Goal: Transaction & Acquisition: Download file/media

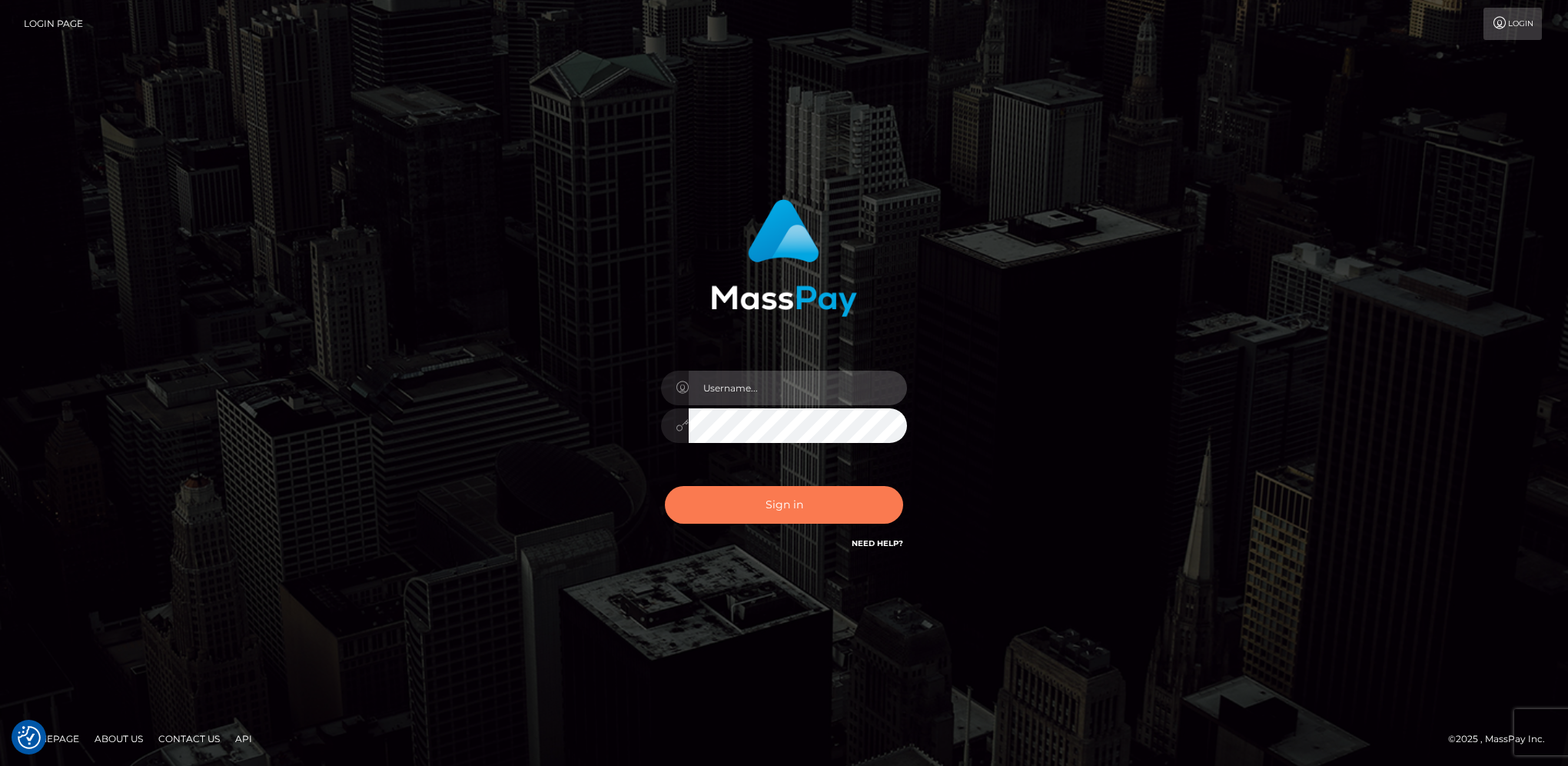
type input "hengland"
click at [706, 498] on button "Sign in" at bounding box center [784, 505] width 238 height 38
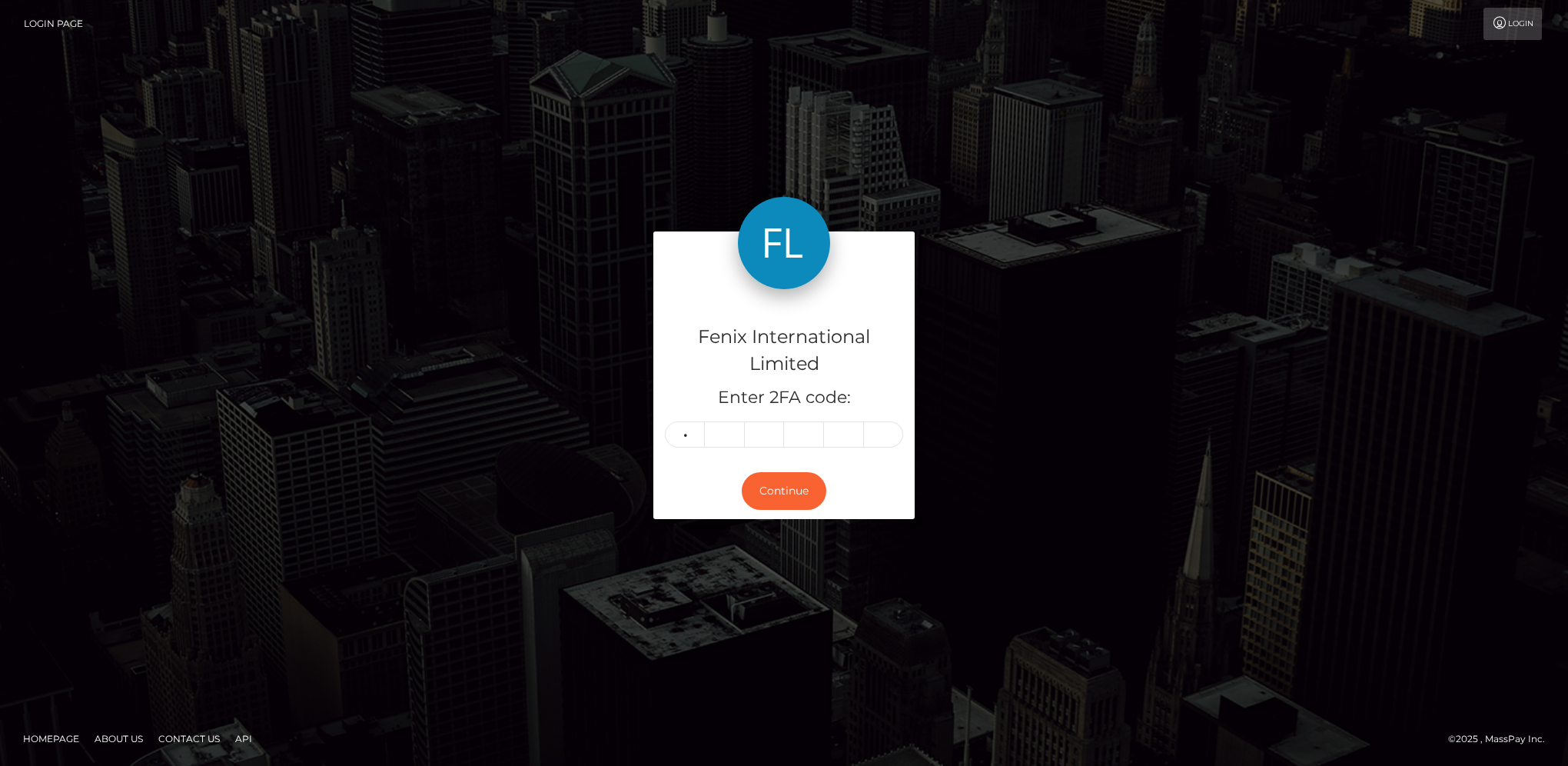
type input "2"
type input "6"
type input "2"
type input "5"
type input "2"
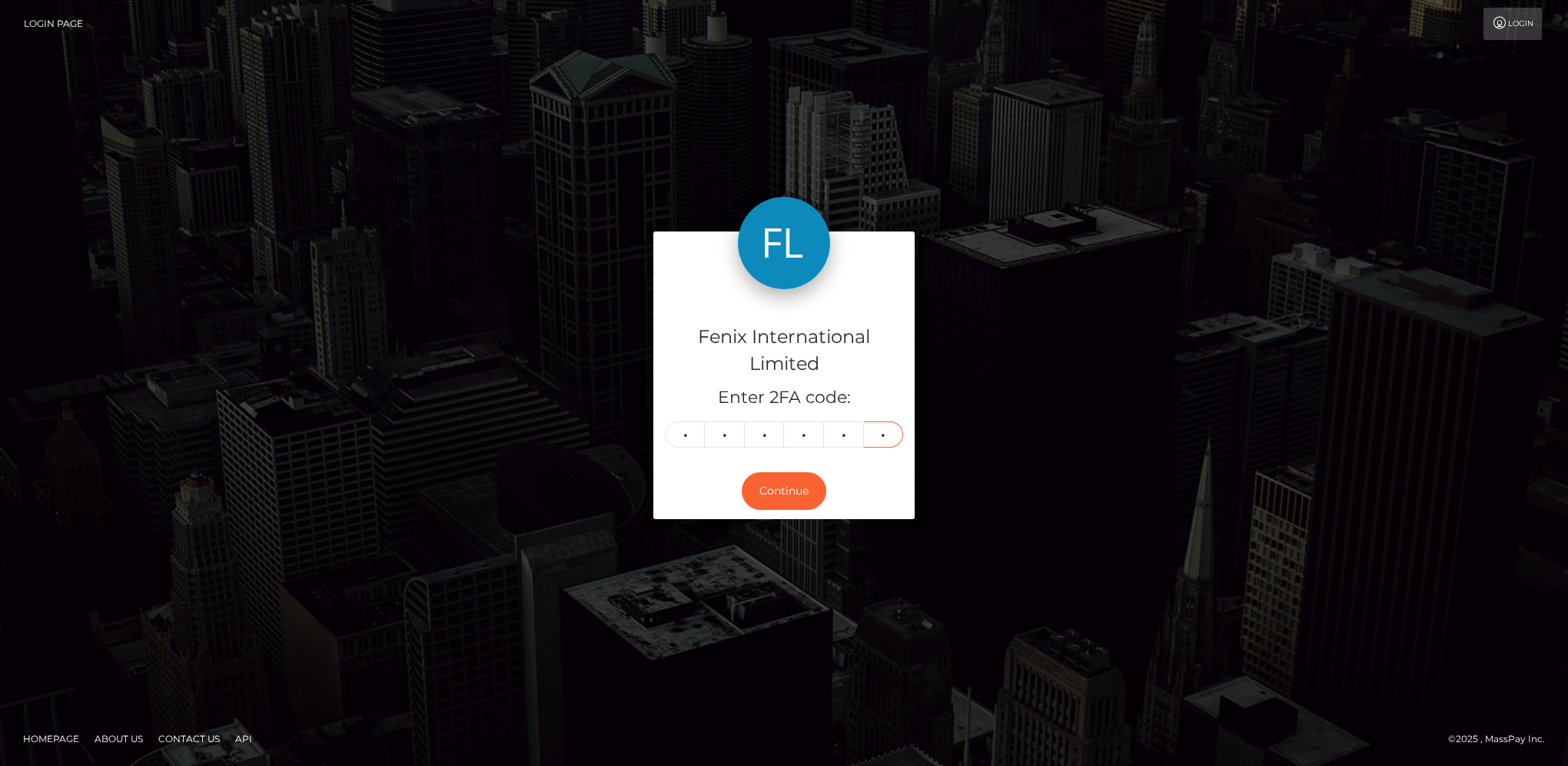
type input "8"
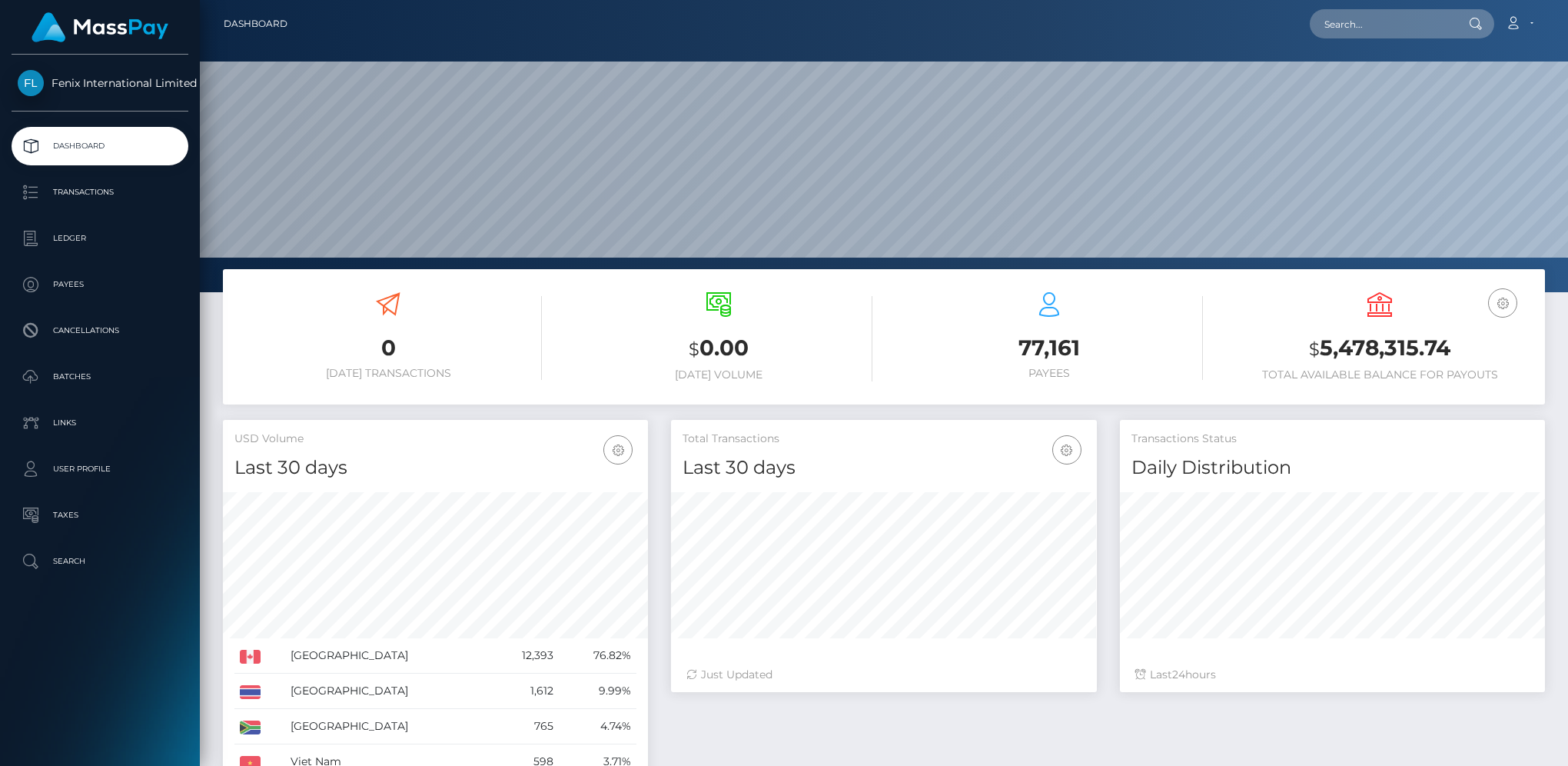
scroll to position [272, 424]
click at [117, 376] on p "Batches" at bounding box center [100, 376] width 165 height 23
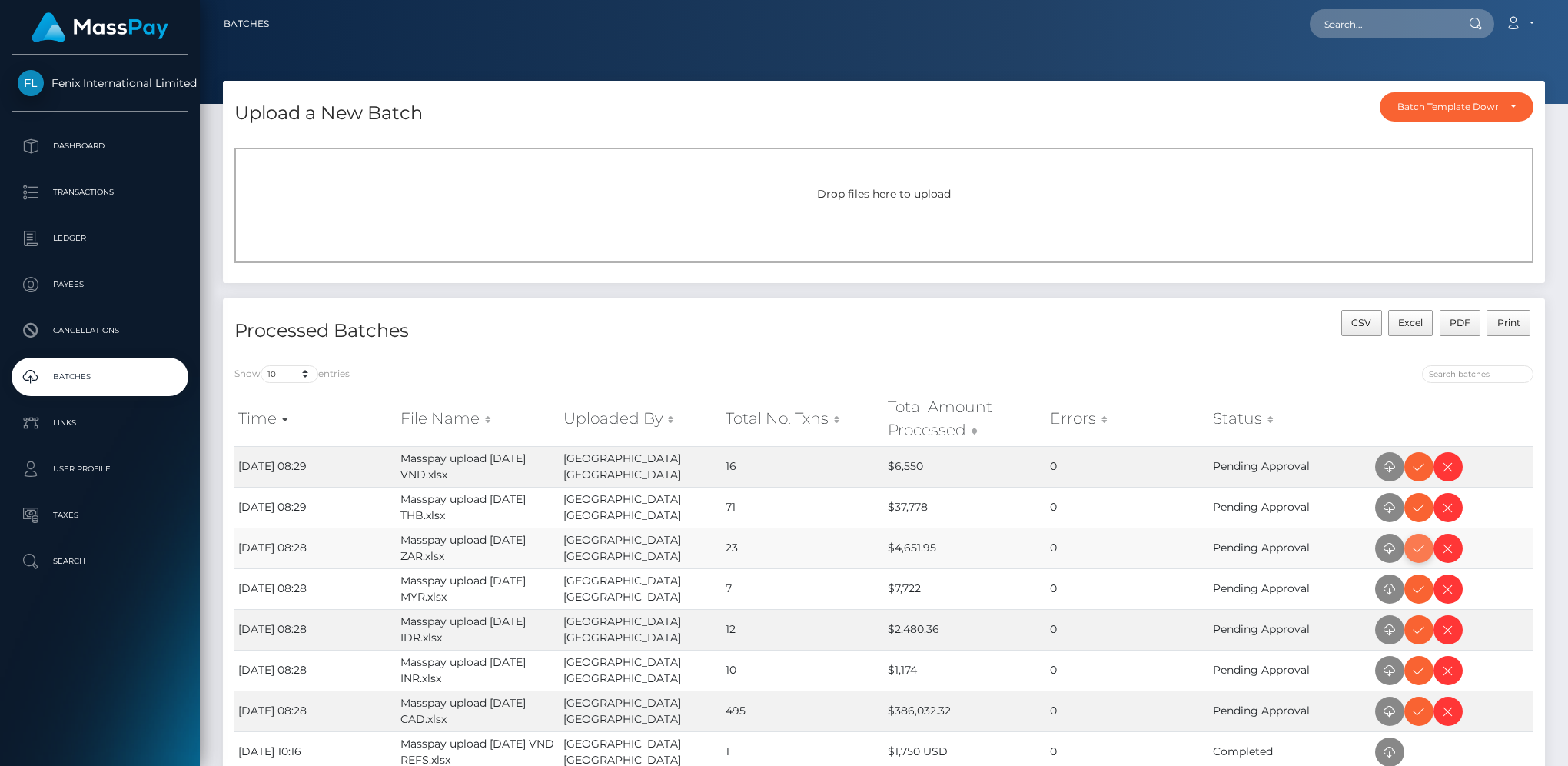
click at [1425, 548] on icon at bounding box center [1419, 548] width 19 height 20
click at [1416, 462] on icon at bounding box center [1419, 467] width 19 height 20
drag, startPoint x: 1417, startPoint y: 507, endPoint x: 1528, endPoint y: 478, distance: 114.7
click at [1417, 507] on icon at bounding box center [1419, 508] width 19 height 20
drag, startPoint x: 1420, startPoint y: 586, endPoint x: 1506, endPoint y: 533, distance: 101.0
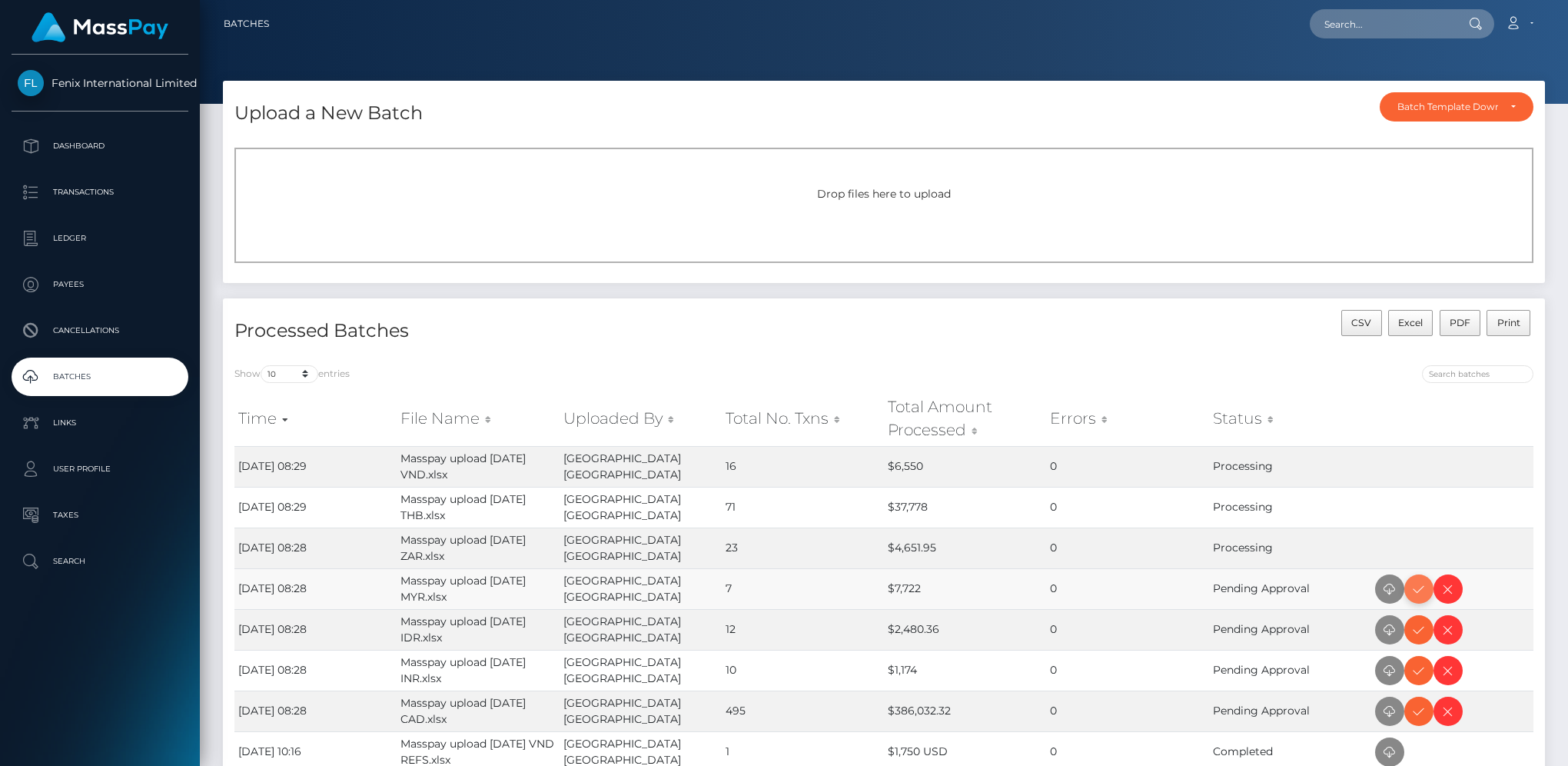
click at [1420, 586] on icon at bounding box center [1419, 589] width 19 height 20
drag, startPoint x: 1414, startPoint y: 670, endPoint x: 1477, endPoint y: 639, distance: 70.2
click at [1414, 670] on icon at bounding box center [1419, 670] width 19 height 20
click at [1410, 633] on icon at bounding box center [1419, 630] width 19 height 20
click at [1423, 710] on icon at bounding box center [1419, 711] width 19 height 20
